Goal: Task Accomplishment & Management: Use online tool/utility

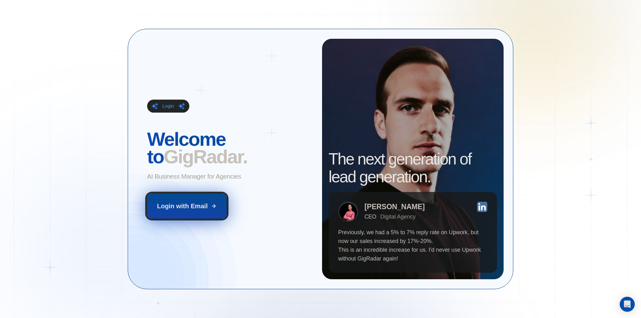
click at [195, 209] on div "Login with Email" at bounding box center [182, 206] width 51 height 9
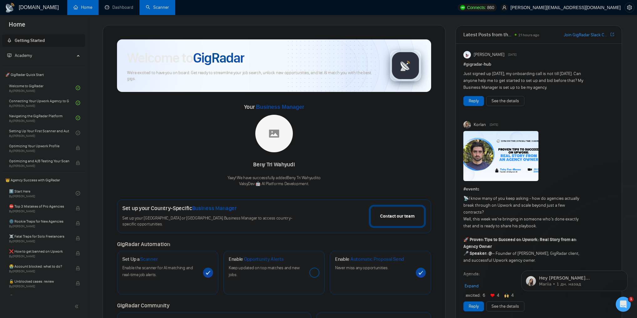
click at [149, 5] on link "Scanner" at bounding box center [157, 7] width 23 height 5
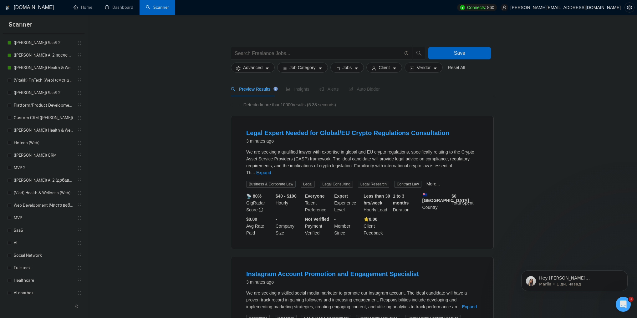
scroll to position [28, 0]
